Goal: Transaction & Acquisition: Register for event/course

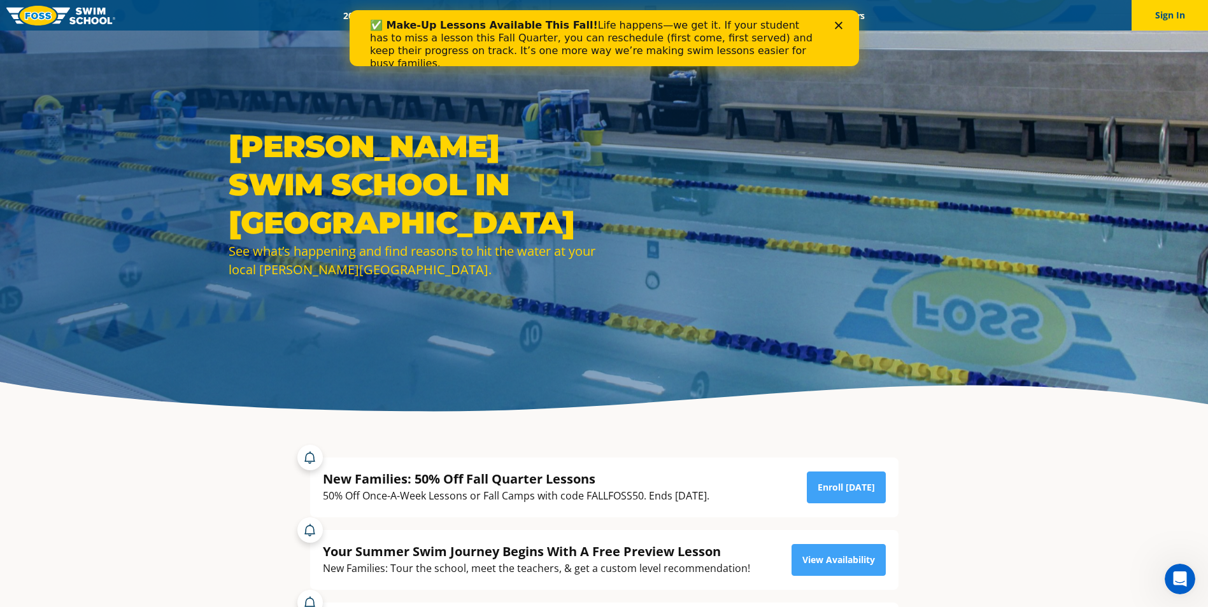
click at [840, 22] on icon "Close" at bounding box center [838, 26] width 8 height 8
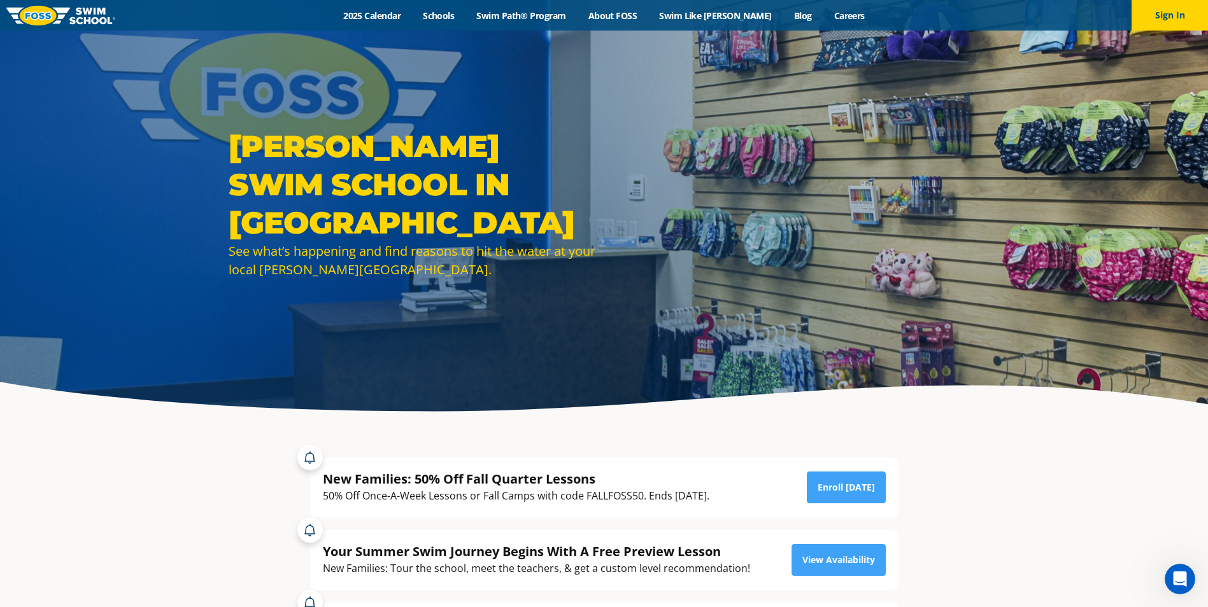
click at [456, 8] on div "Menu 2025 Calendar Schools Swim Path® Program About FOSS Swim Like Regan Blog C…" at bounding box center [604, 15] width 1208 height 31
click at [463, 10] on link "Schools" at bounding box center [438, 16] width 53 height 12
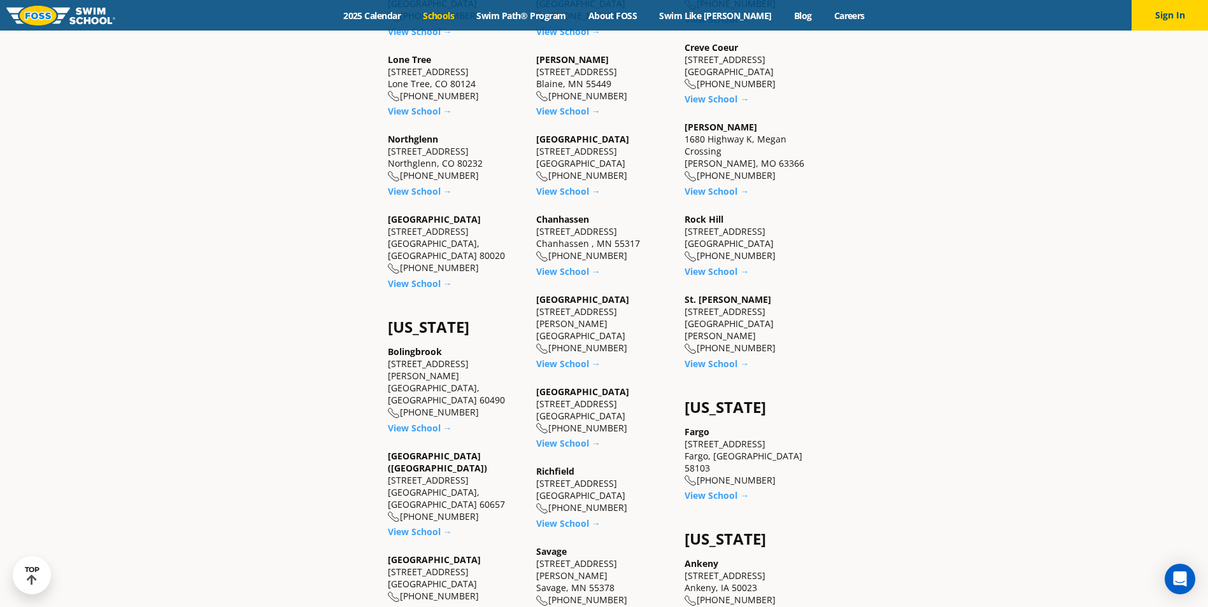
scroll to position [637, 0]
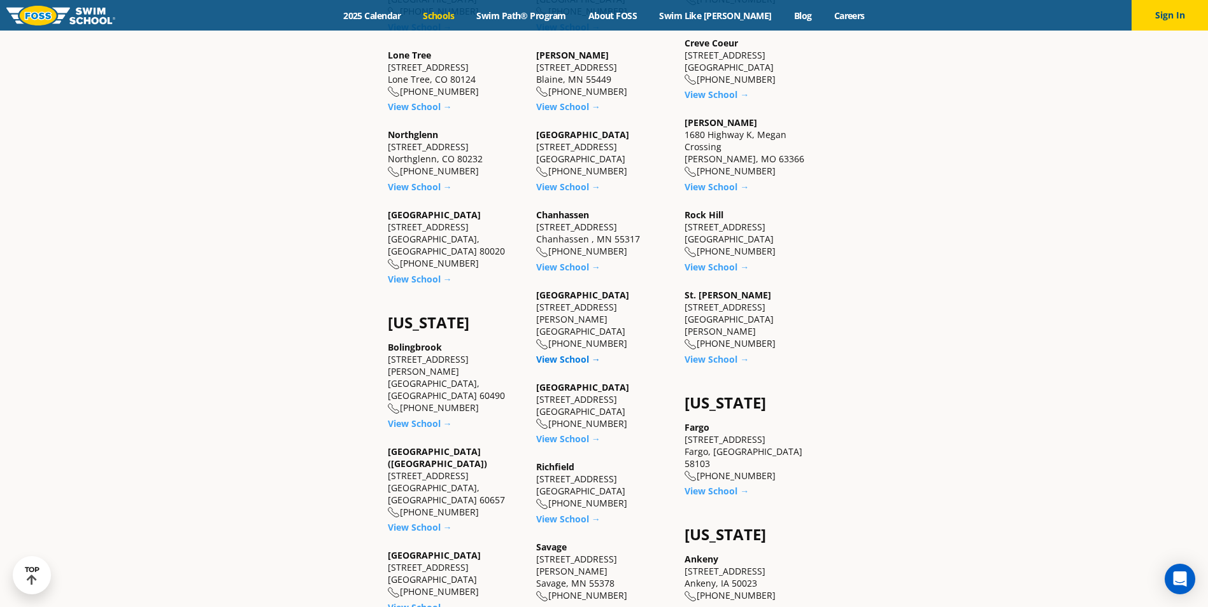
click at [577, 353] on link "View School →" at bounding box center [568, 359] width 64 height 12
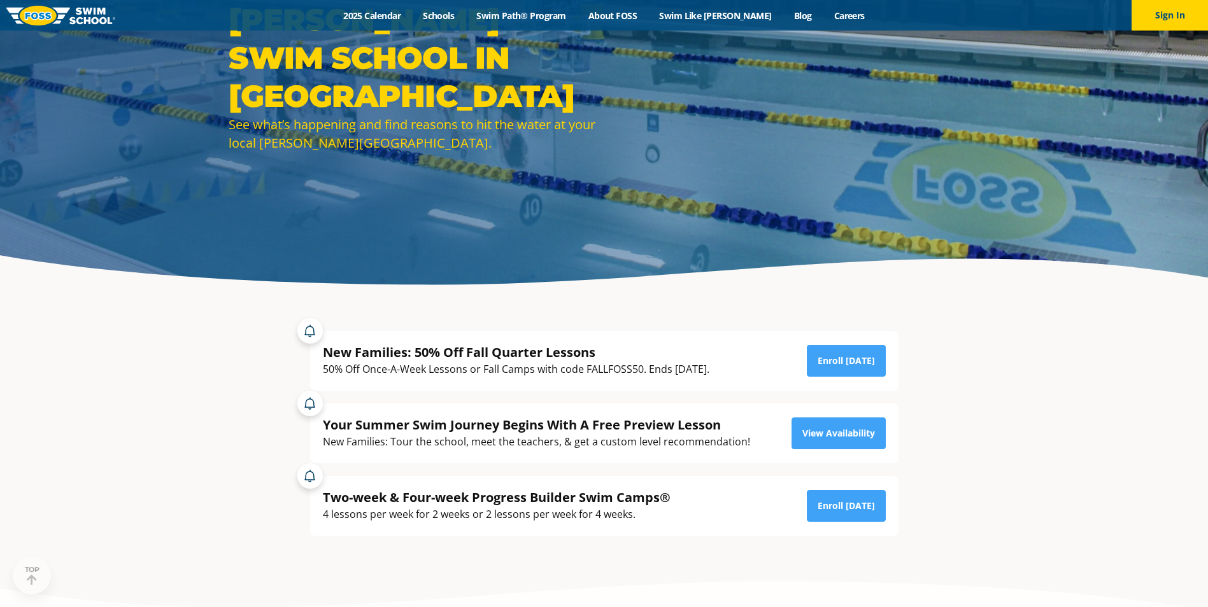
scroll to position [127, 0]
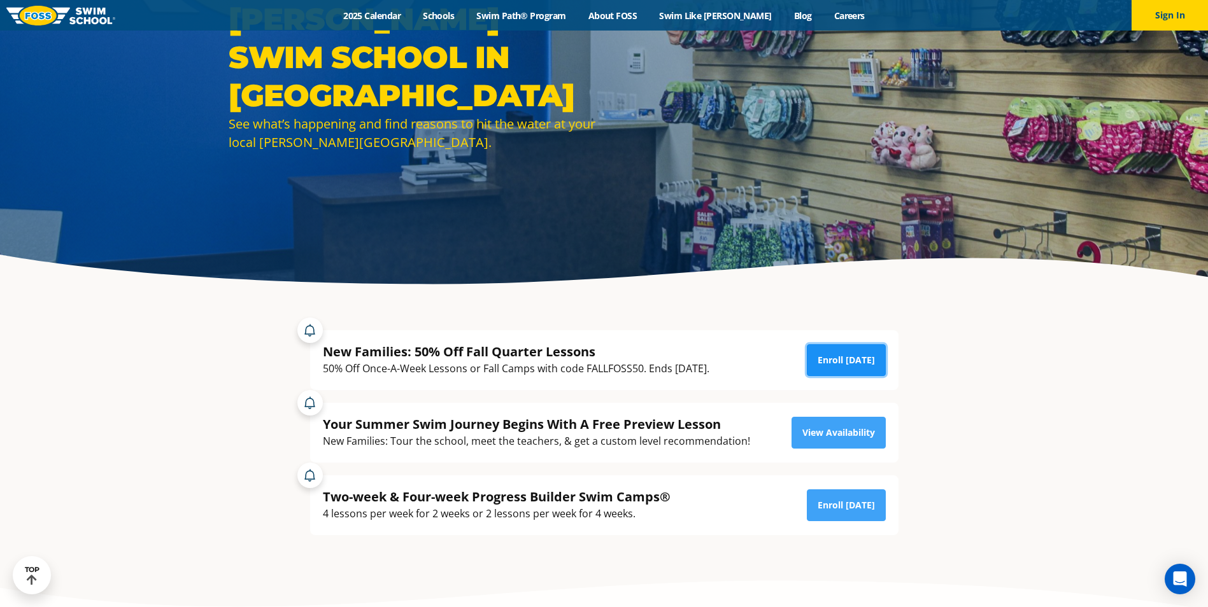
click at [835, 361] on link "Enroll Today" at bounding box center [846, 360] width 79 height 32
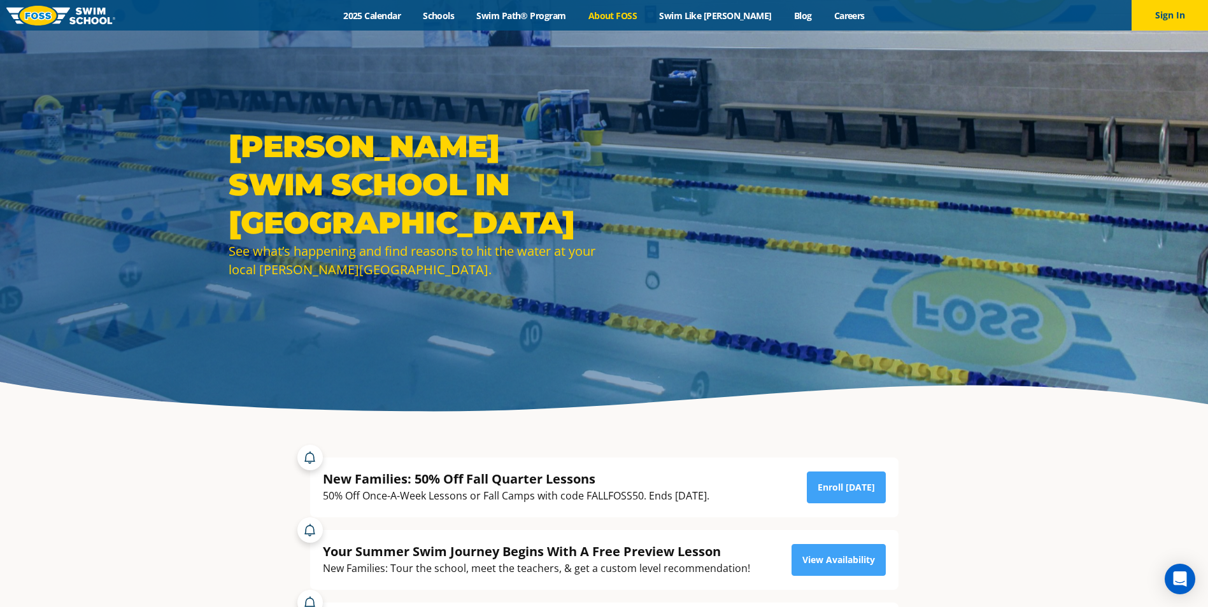
click at [636, 15] on link "About FOSS" at bounding box center [612, 16] width 71 height 12
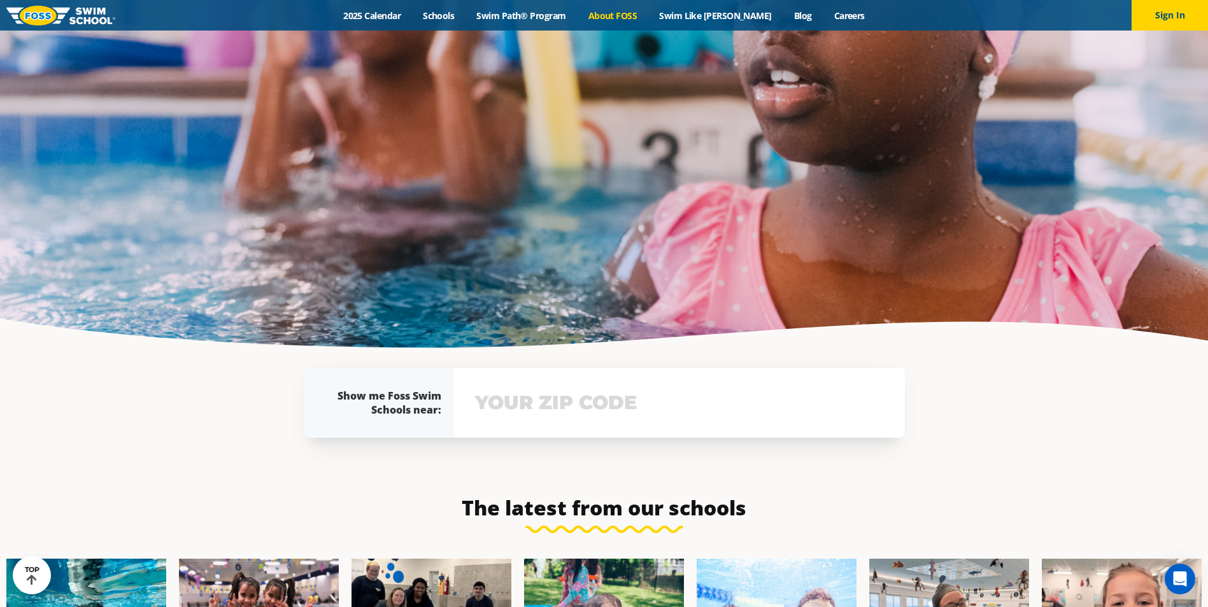
scroll to position [2957, 0]
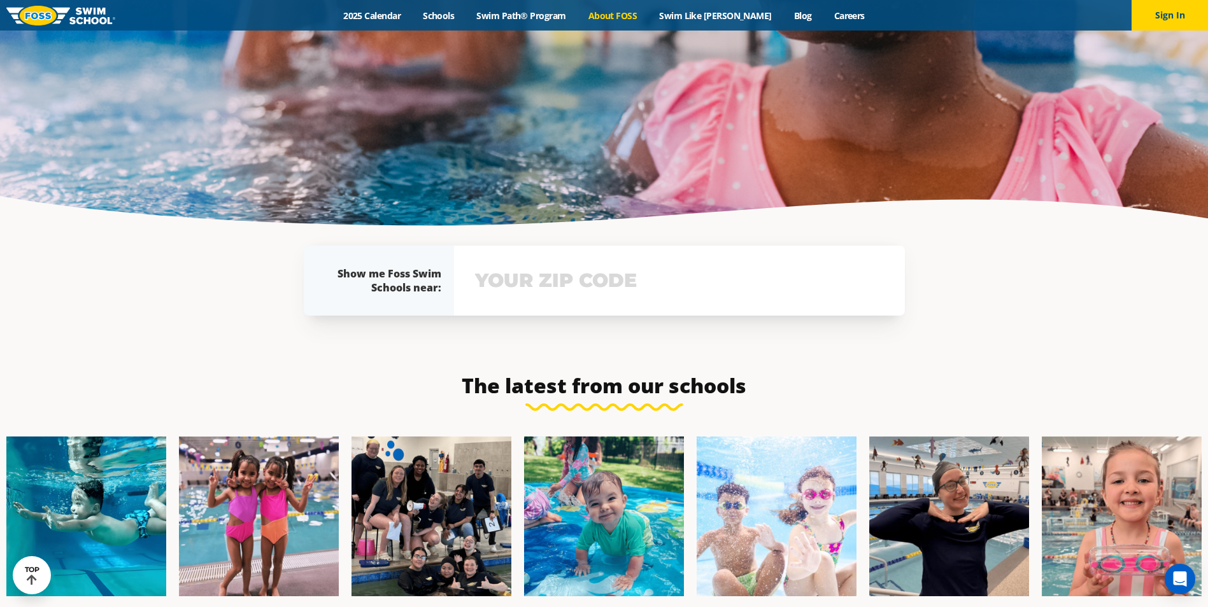
click at [503, 262] on input "text" at bounding box center [679, 280] width 415 height 37
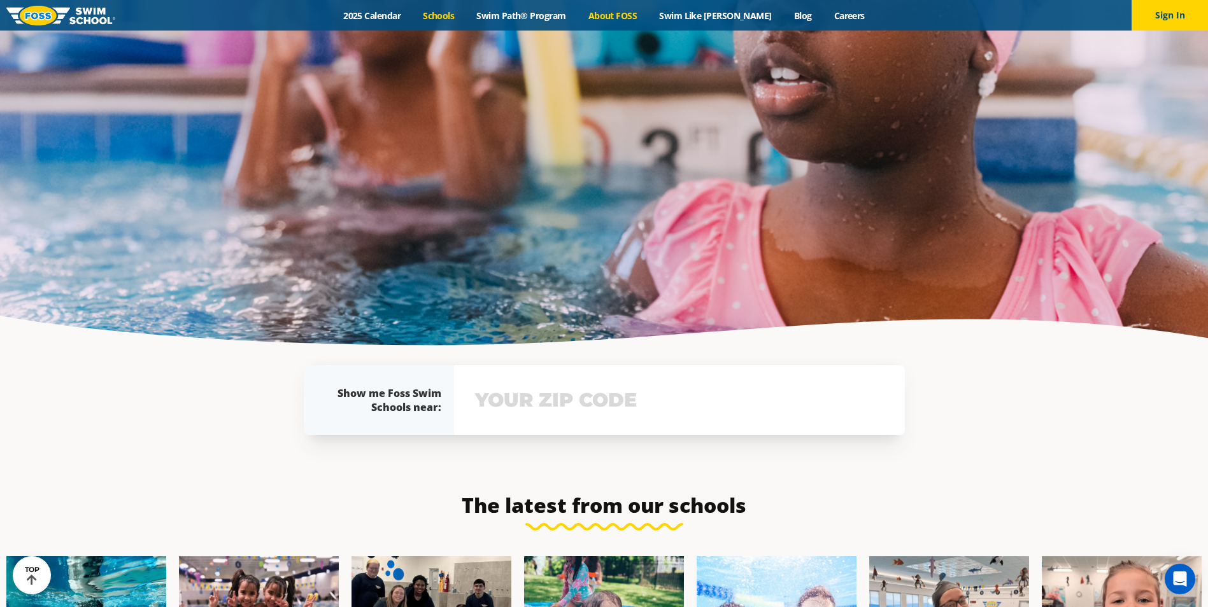
scroll to position [2727, 0]
click at [465, 15] on link "Schools" at bounding box center [438, 16] width 53 height 12
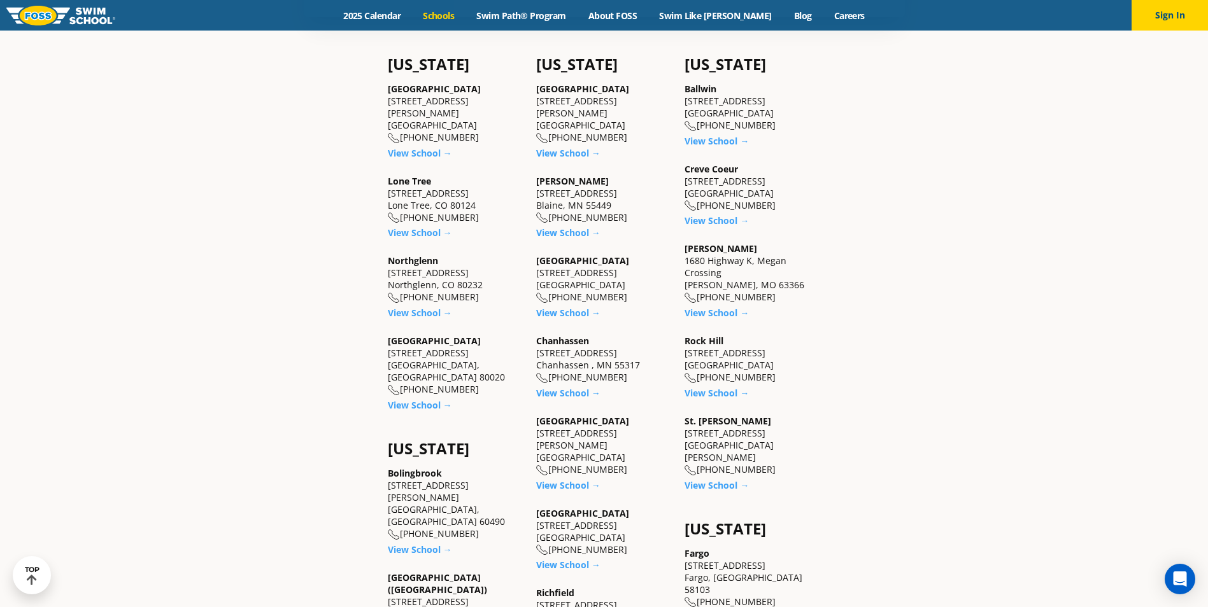
scroll to position [700, 0]
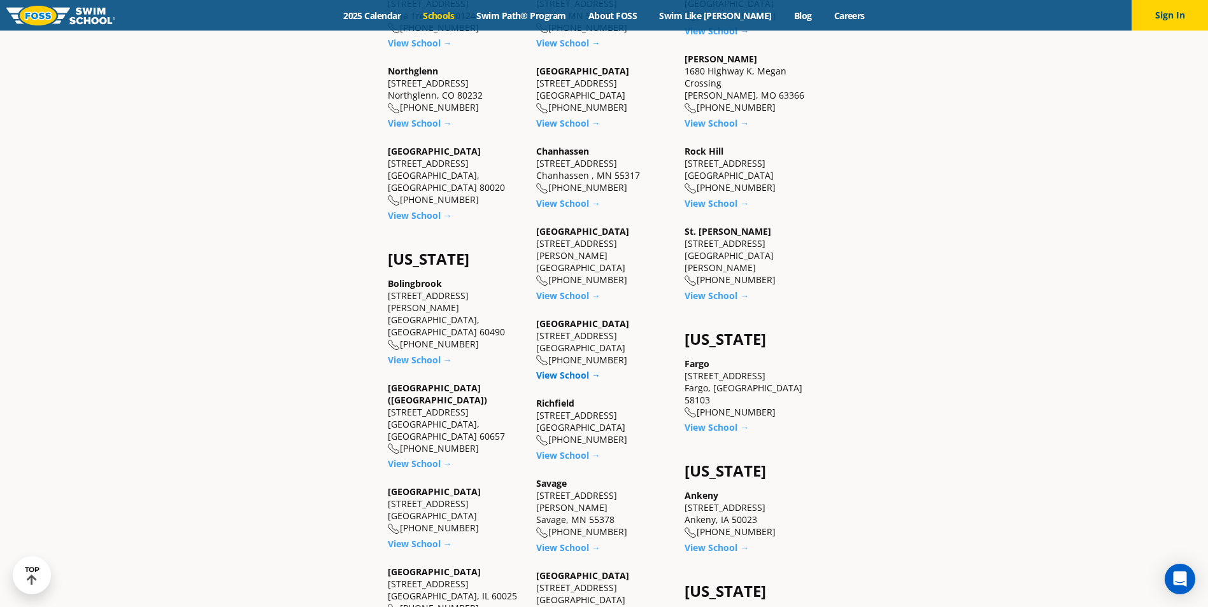
click at [583, 369] on link "View School →" at bounding box center [568, 375] width 64 height 12
click at [574, 290] on link "View School →" at bounding box center [568, 296] width 64 height 12
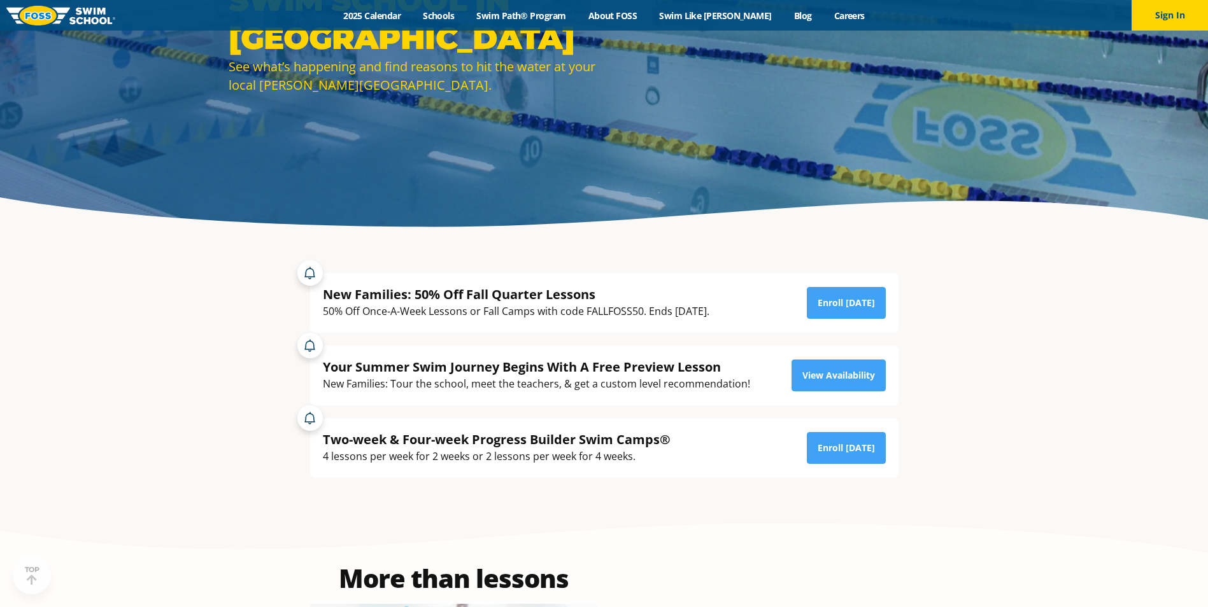
scroll to position [191, 0]
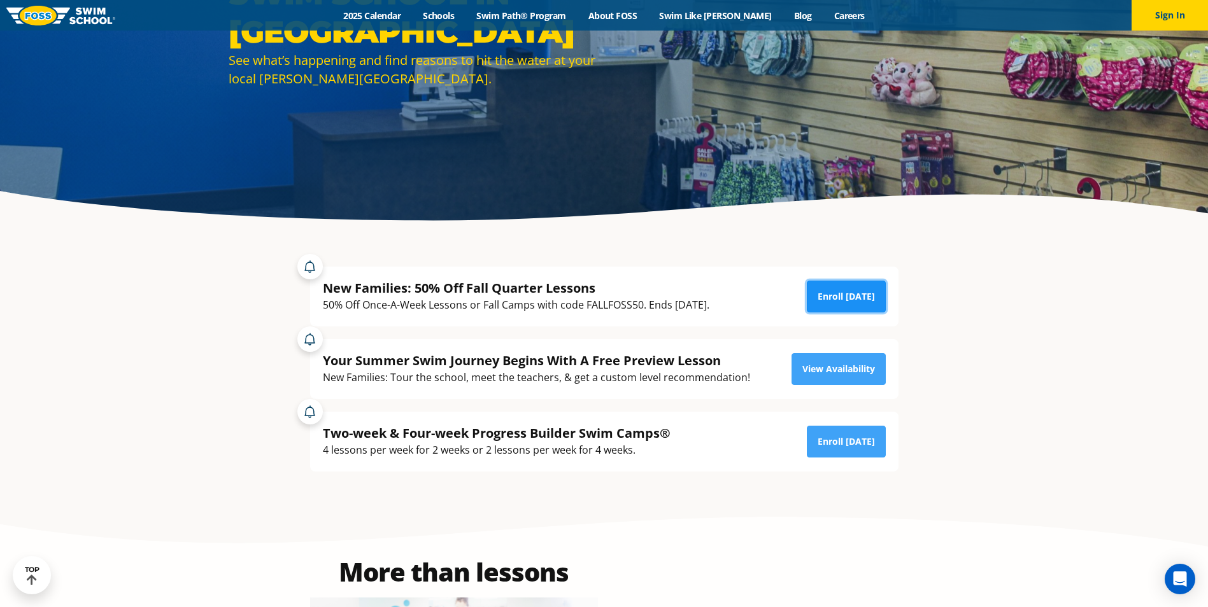
click at [856, 298] on link "Enroll [DATE]" at bounding box center [846, 297] width 79 height 32
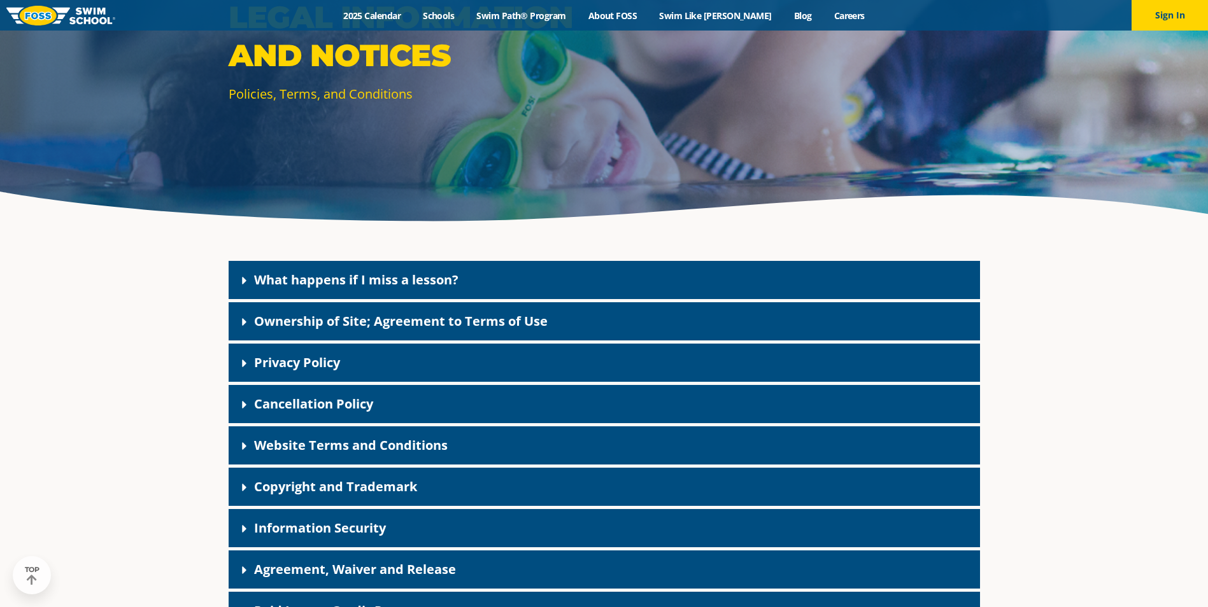
scroll to position [255, 0]
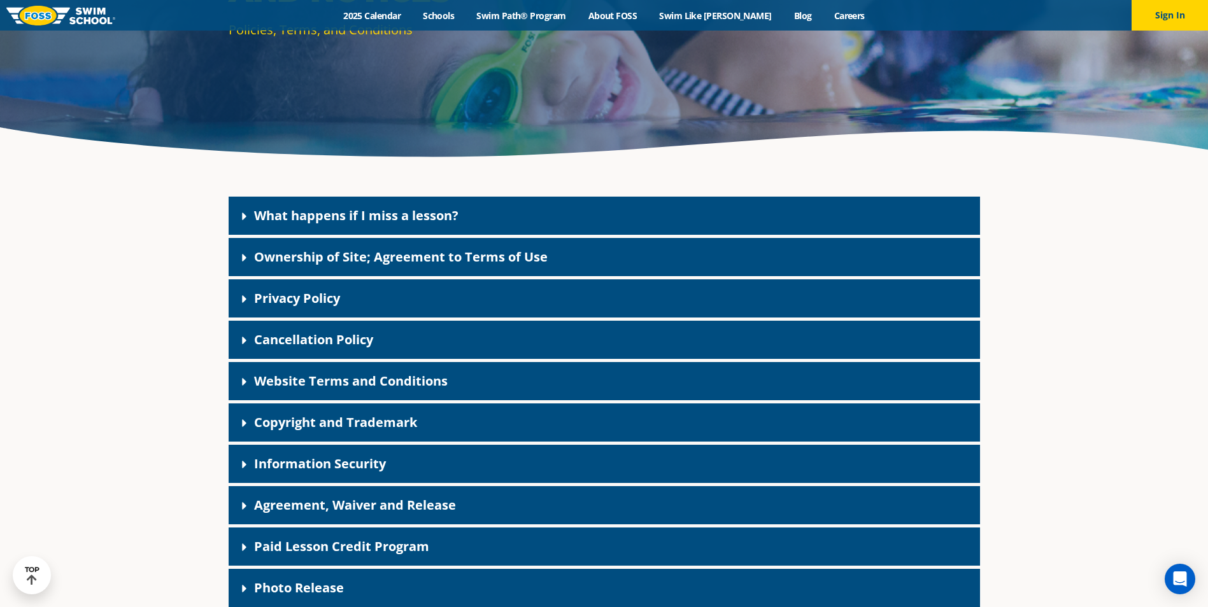
click at [362, 346] on link "Cancellation Policy" at bounding box center [313, 339] width 119 height 17
